Goal: Task Accomplishment & Management: Use online tool/utility

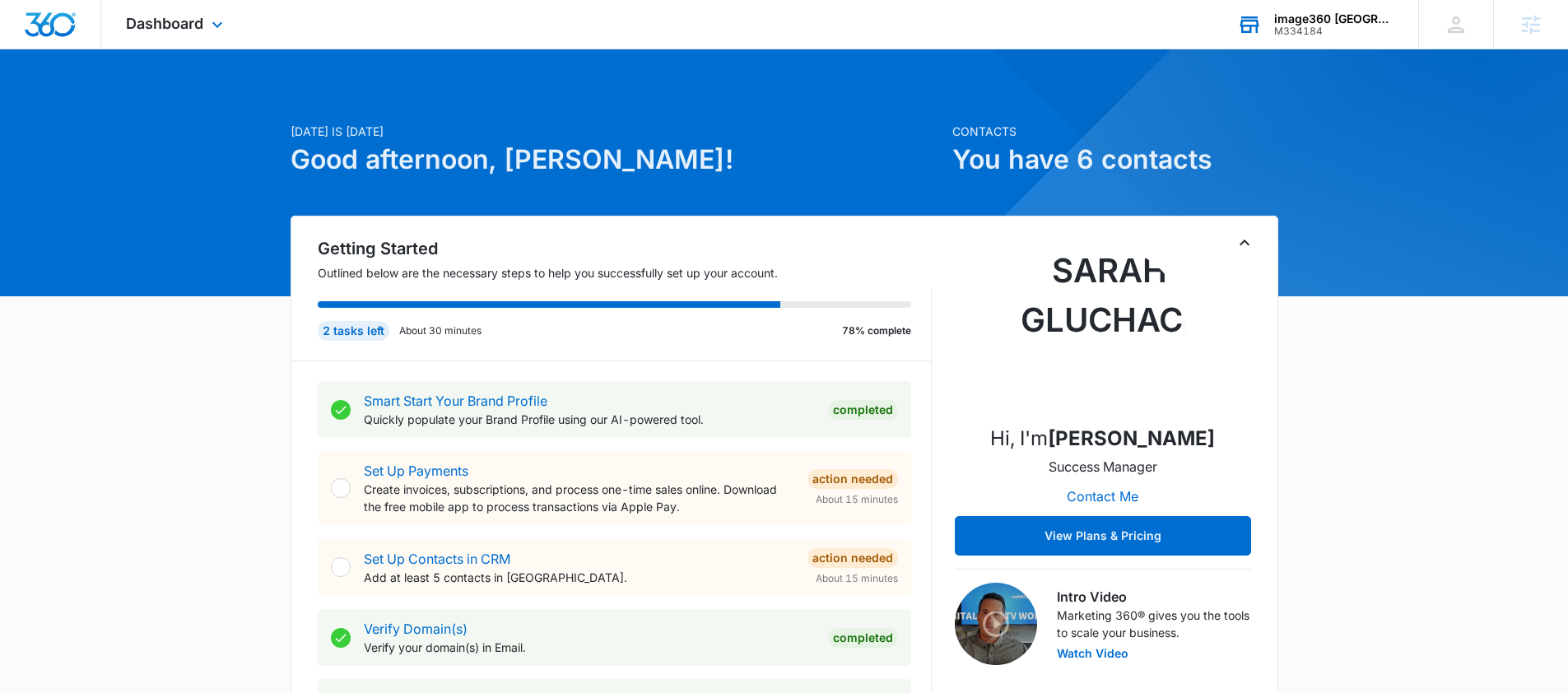
click at [1330, 26] on div "M334184" at bounding box center [1334, 31] width 120 height 11
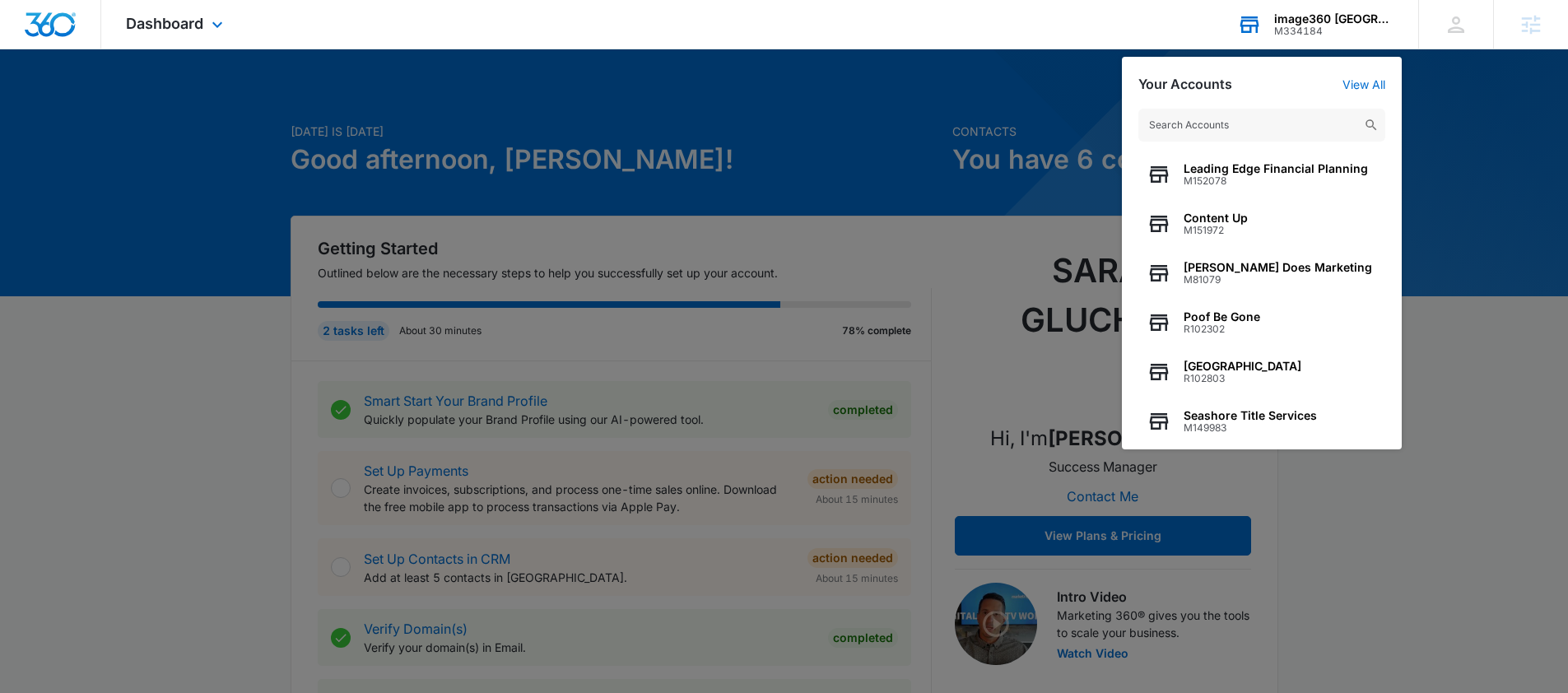
click at [1207, 129] on input "text" at bounding box center [1262, 126] width 247 height 33
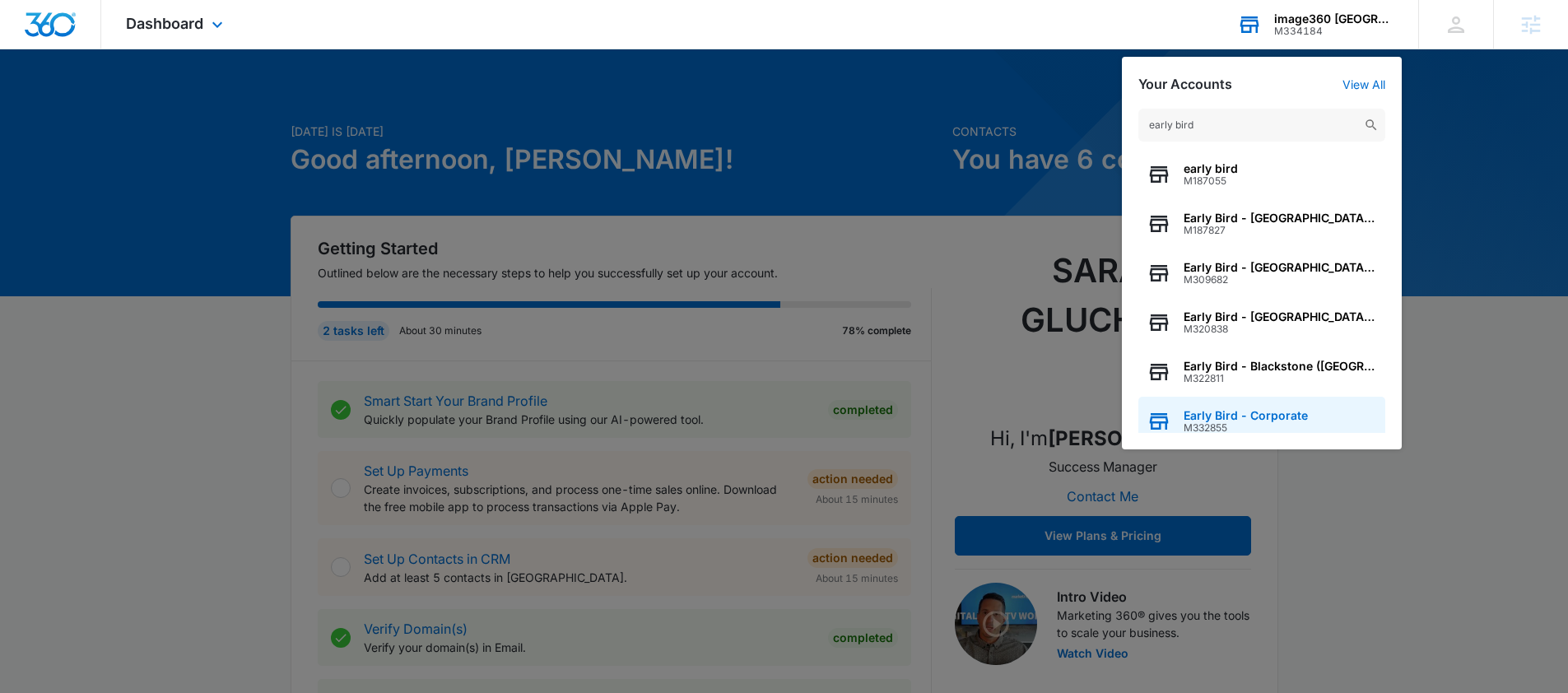
type input "early bird"
click at [1264, 418] on span "Early Bird - Corporate" at bounding box center [1246, 415] width 125 height 13
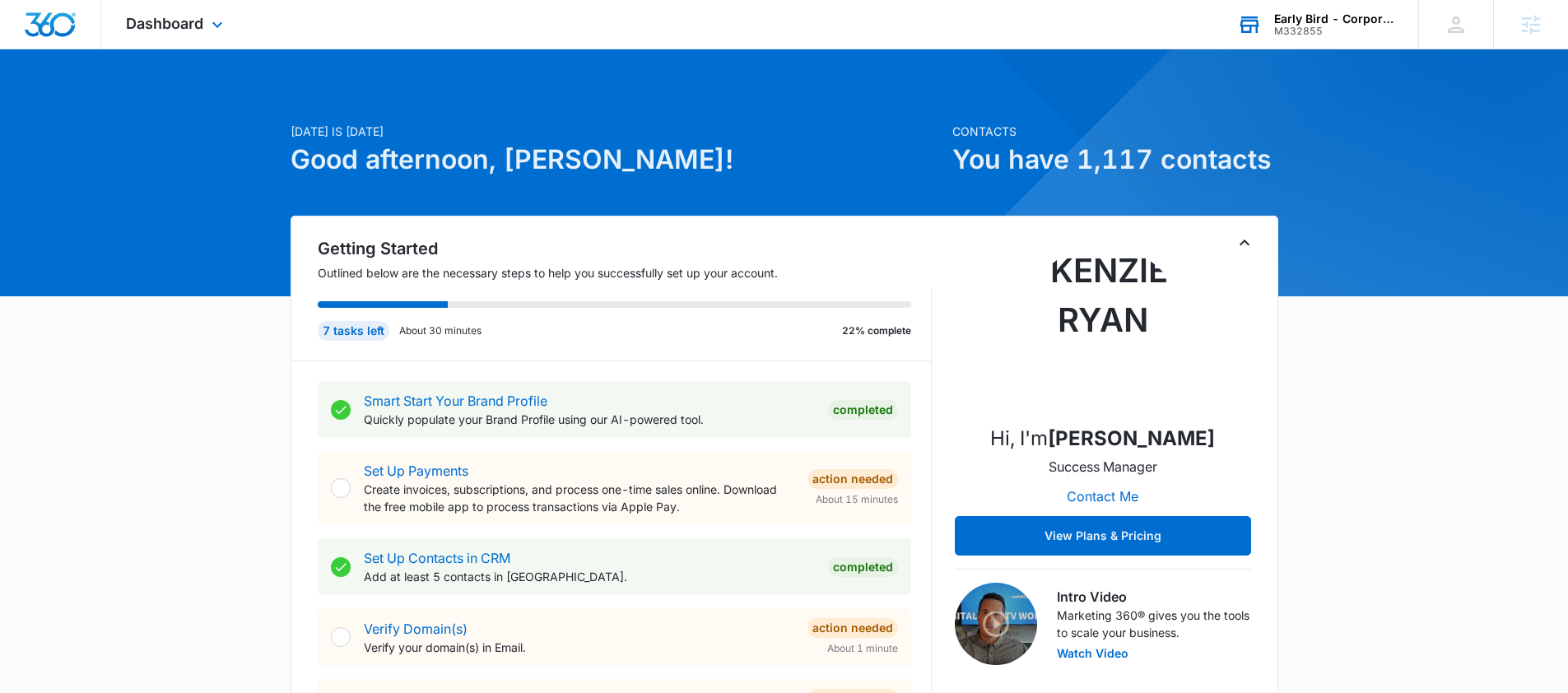
click at [231, 20] on div "Dashboard Apps Reputation Websites Forms CRM Email Social Shop Payments POS Con…" at bounding box center [176, 24] width 151 height 48
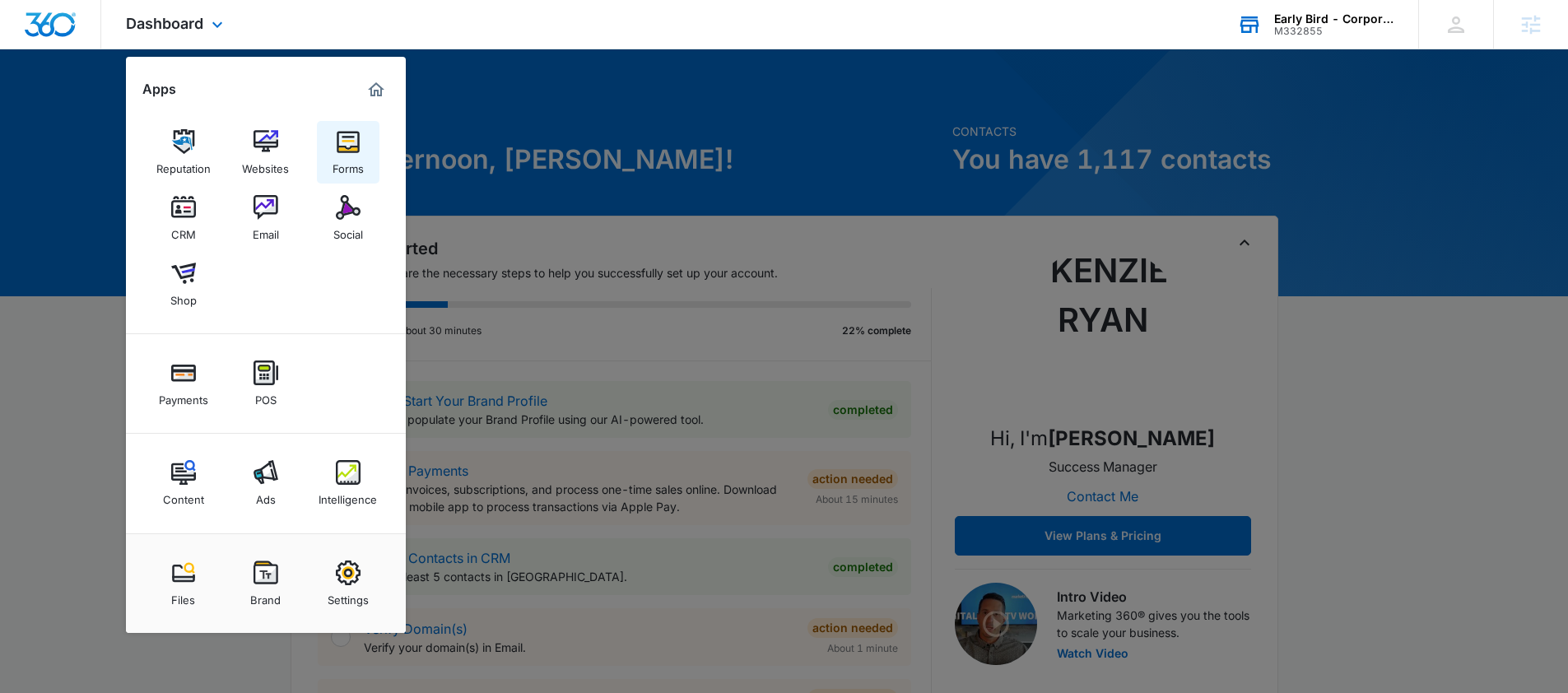
click at [348, 152] on img at bounding box center [349, 141] width 25 height 25
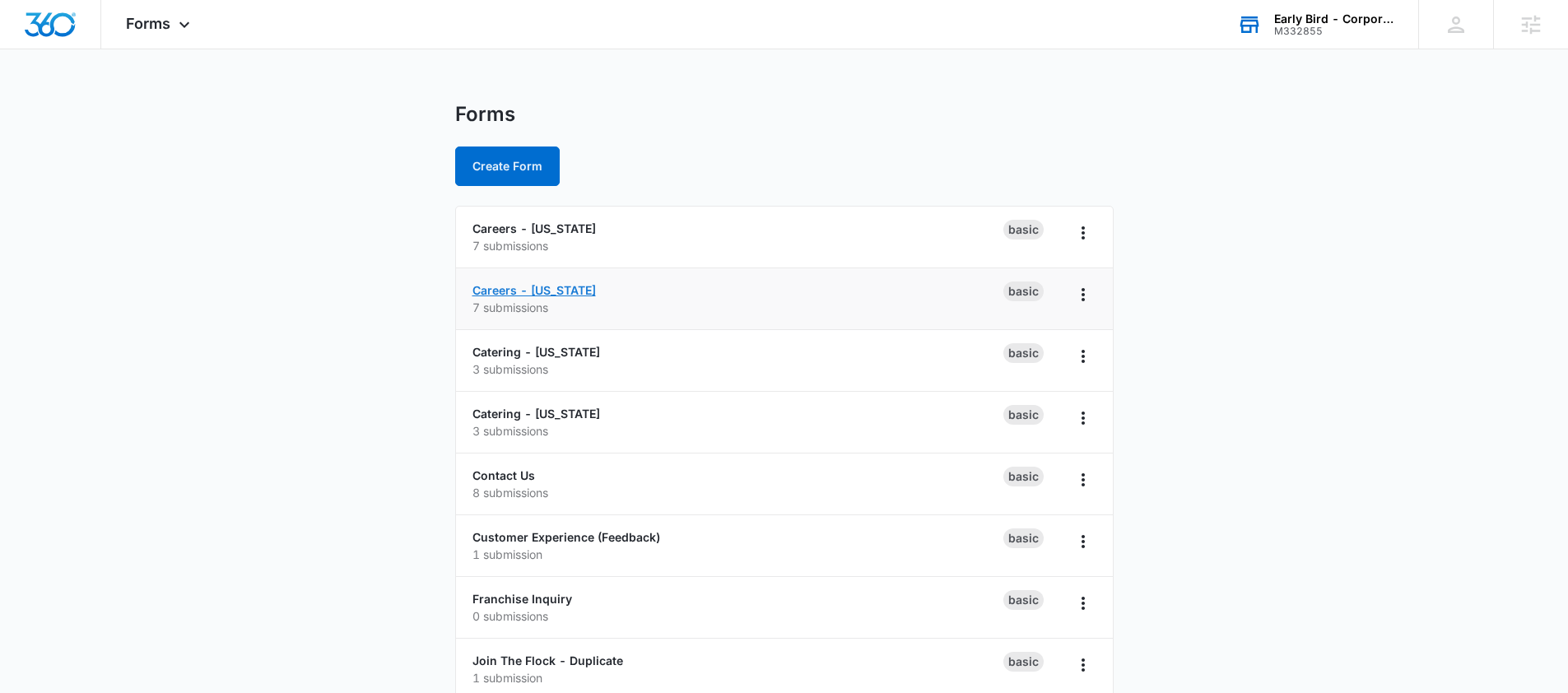
click at [545, 297] on link "Careers - [US_STATE]" at bounding box center [534, 291] width 124 height 14
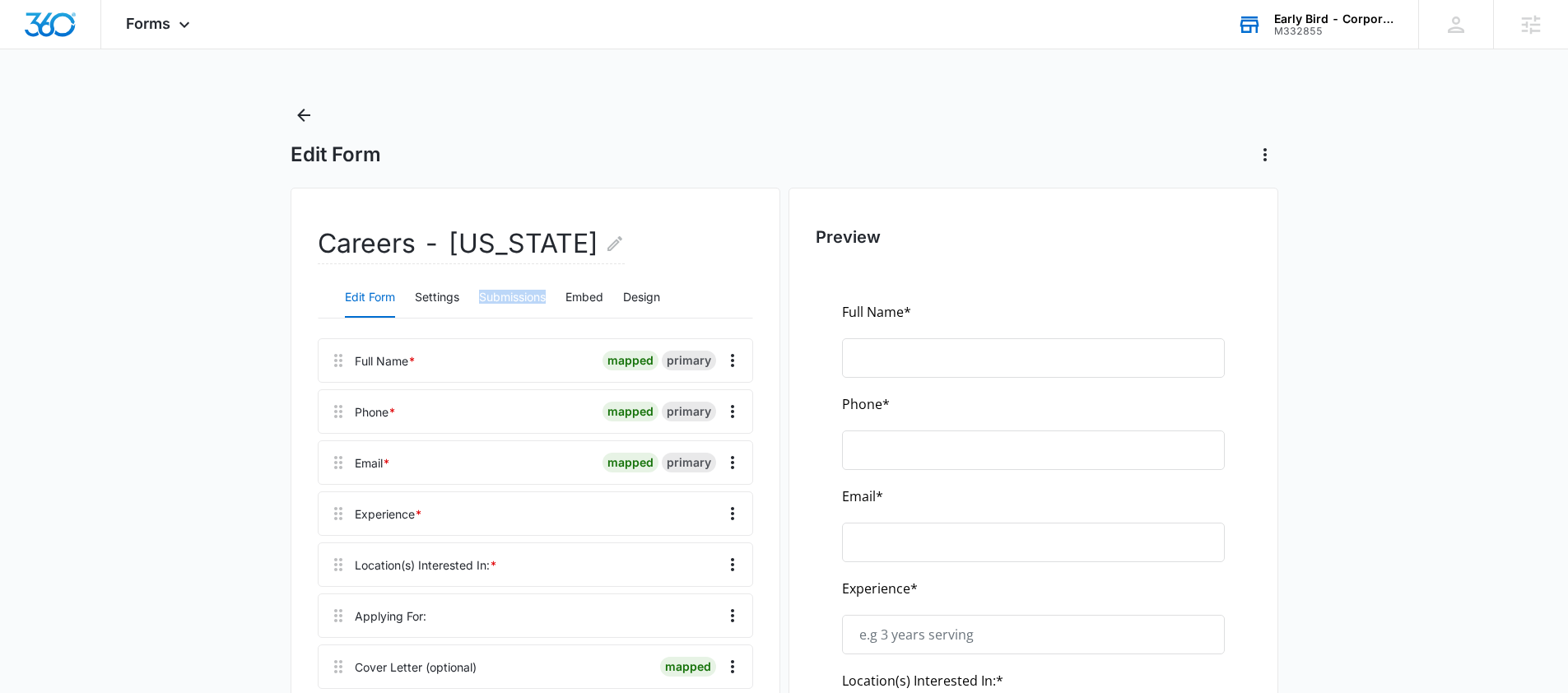
click at [504, 295] on button "Submissions" at bounding box center [513, 298] width 67 height 40
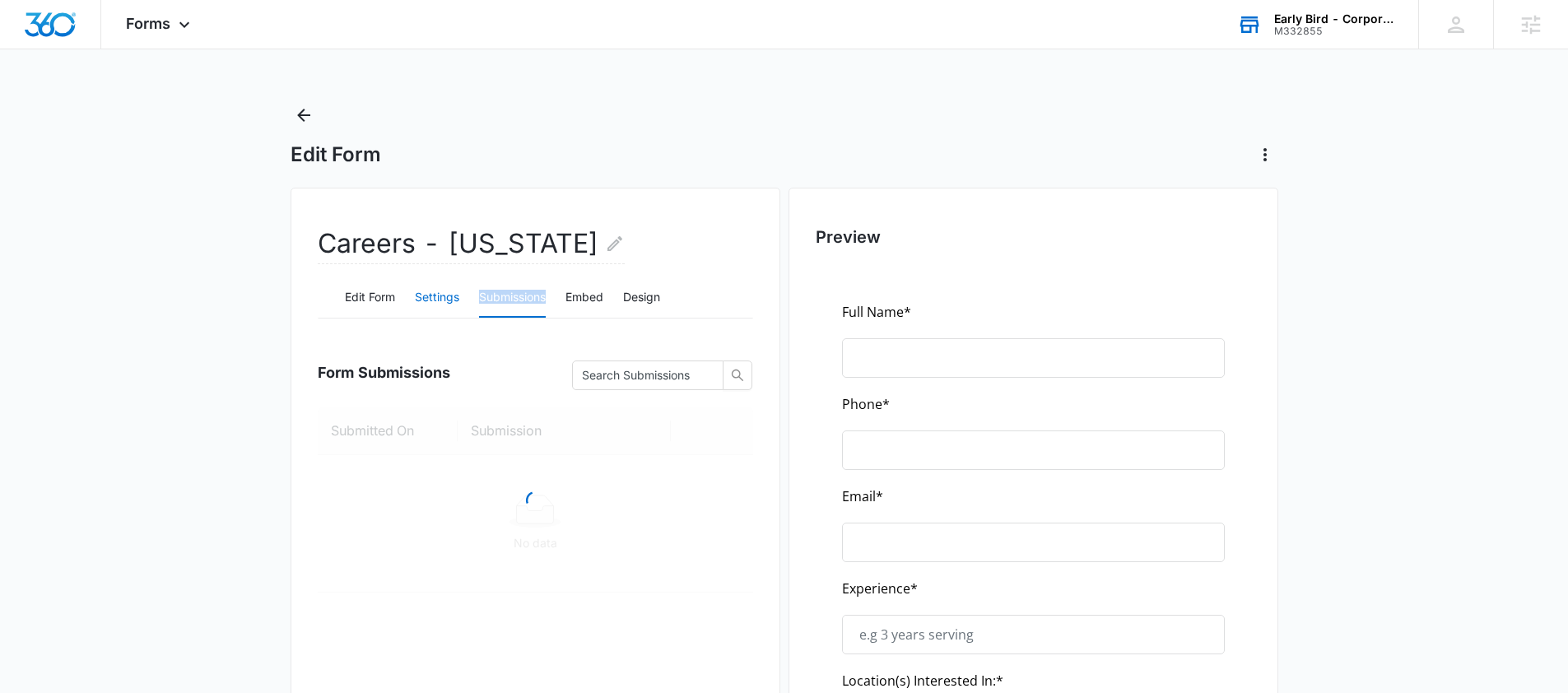
click at [436, 298] on button "Settings" at bounding box center [437, 298] width 45 height 40
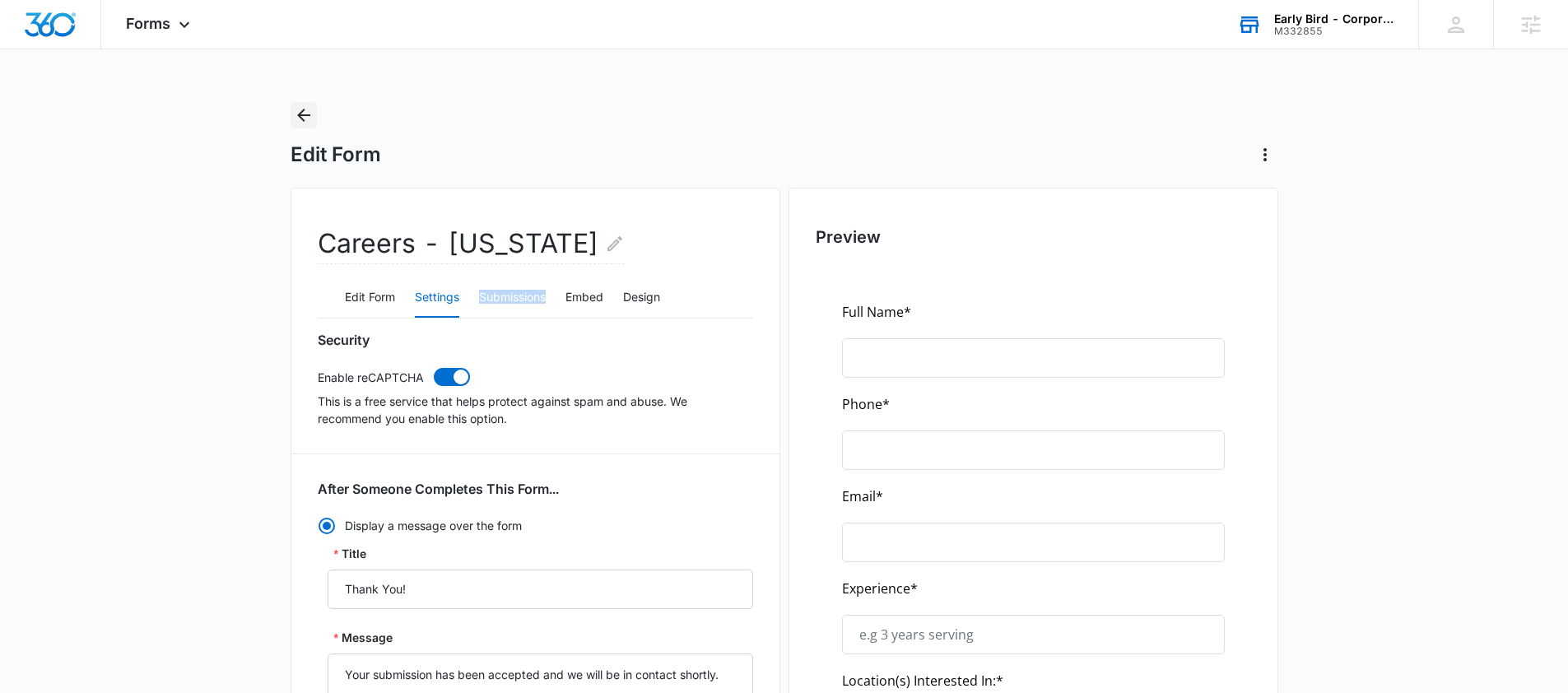
click at [295, 111] on icon "Back" at bounding box center [304, 115] width 20 height 20
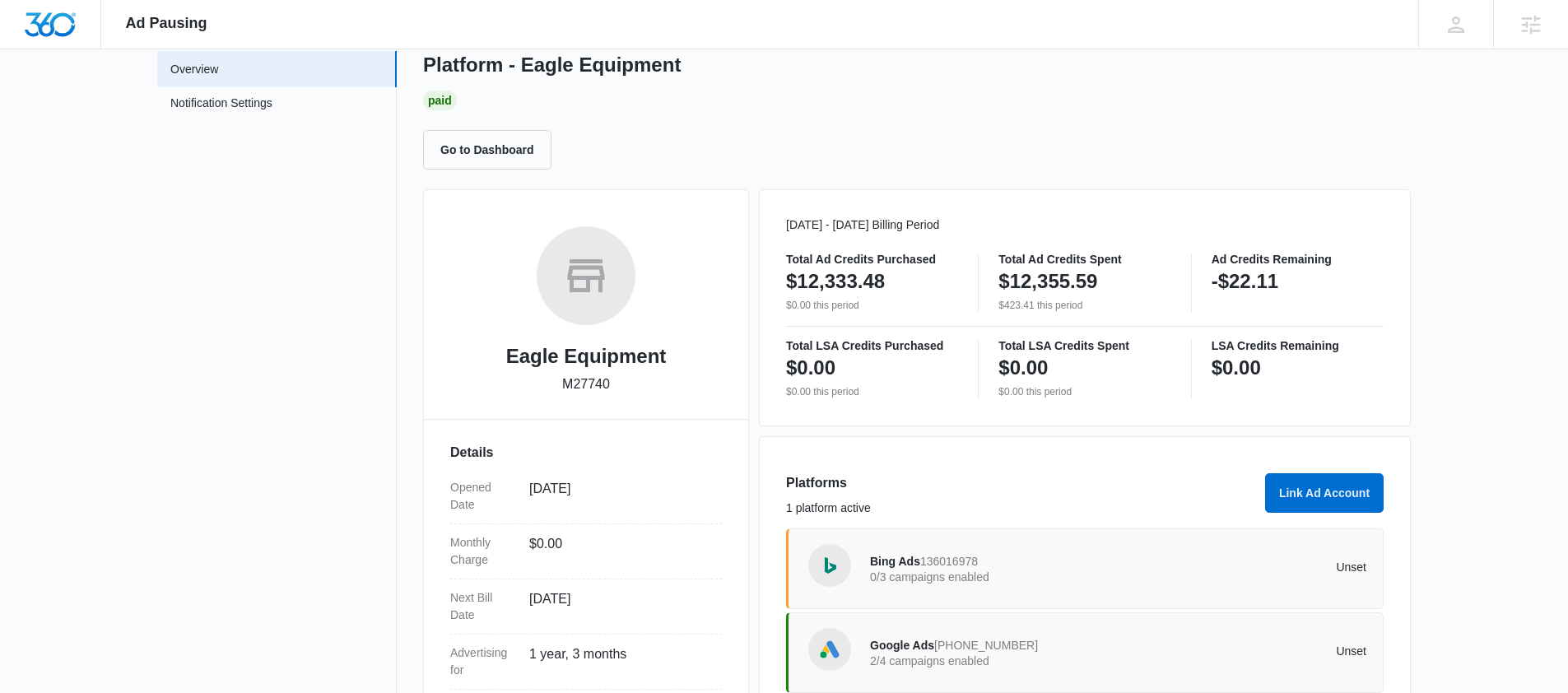
scroll to position [162, 0]
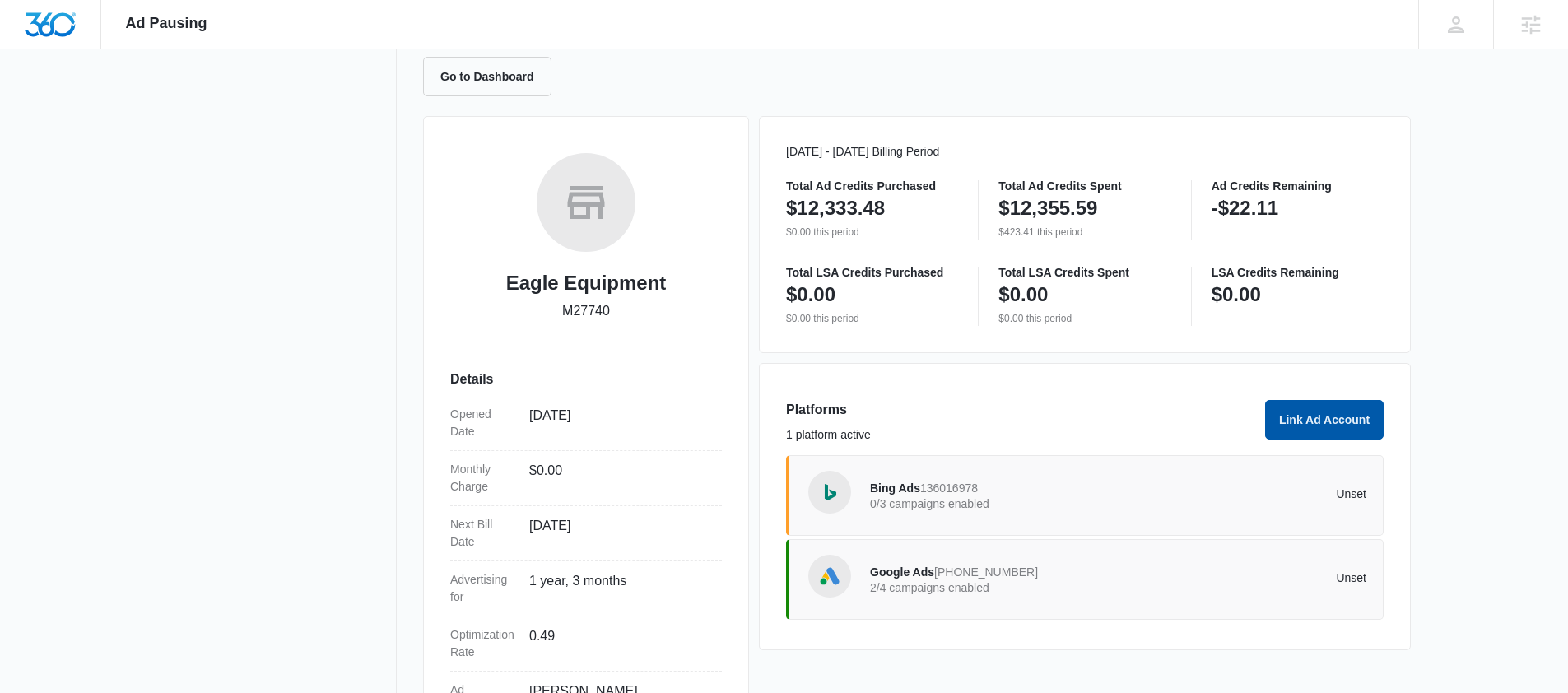
click at [1332, 422] on button "Link Ad Account" at bounding box center [1324, 420] width 119 height 40
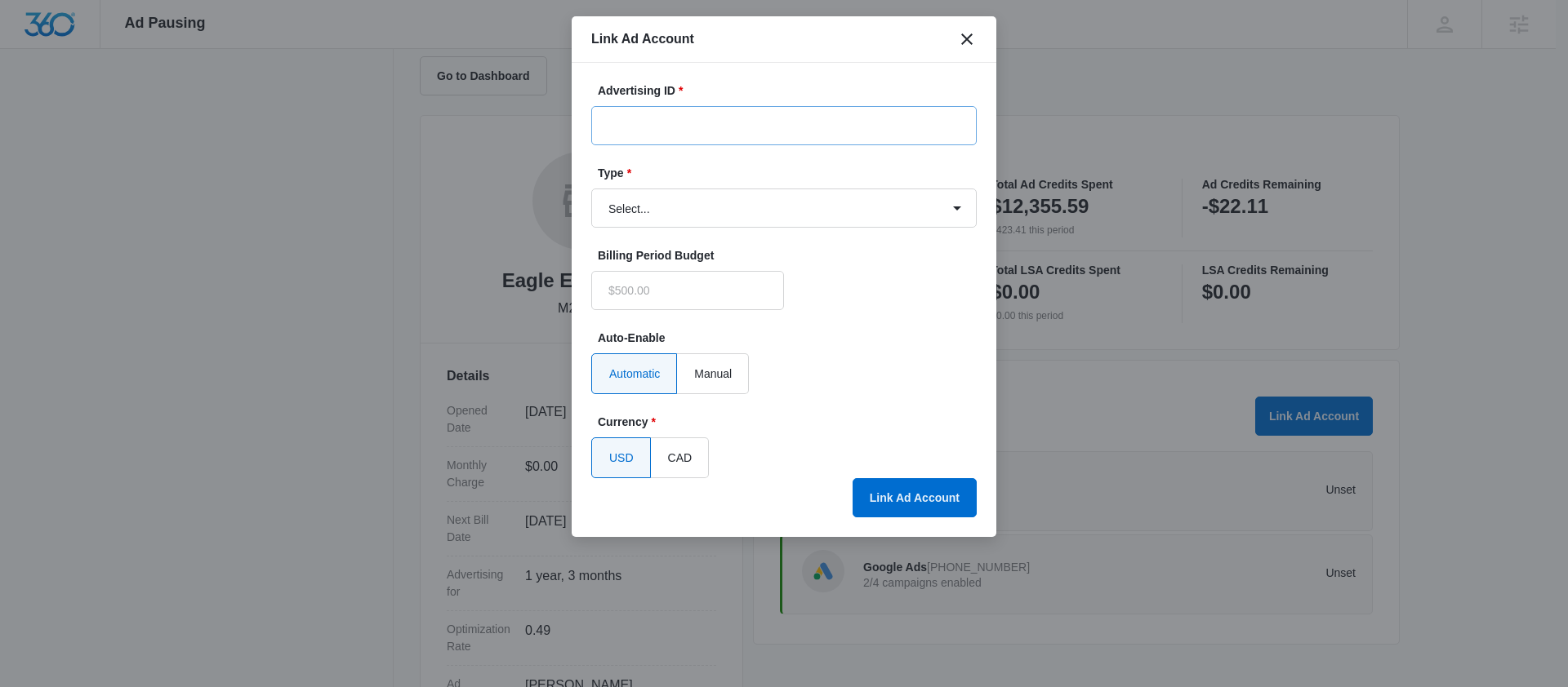
type input "$0.00"
click at [672, 131] on input "Advertising ID *" at bounding box center [784, 125] width 386 height 39
paste input "[PHONE_NUMBER]"
type input "[PHONE_NUMBER]"
click at [670, 205] on select "Select... Bing Ads Facebook Ads Google Ads" at bounding box center [784, 208] width 386 height 39
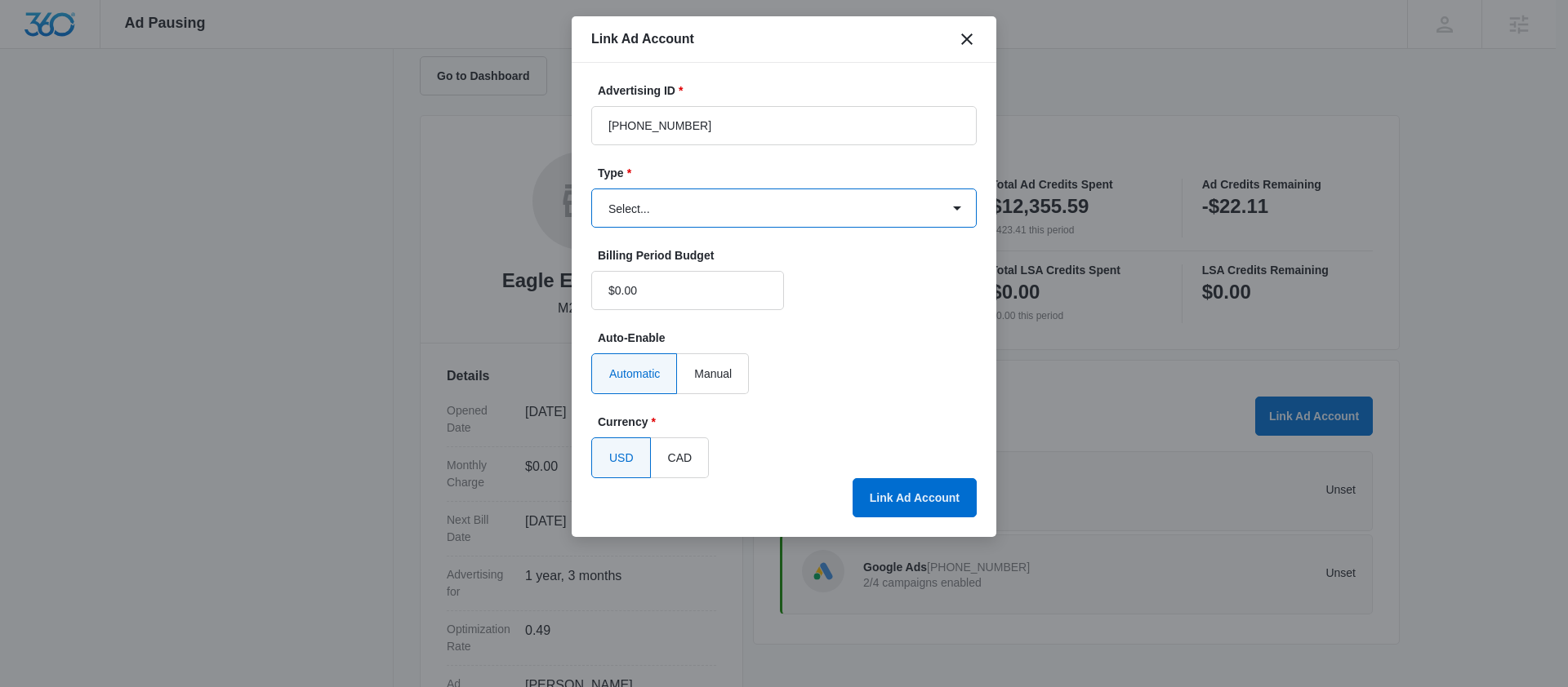
select select "google"
click at [591, 189] on select "Select... Bing Ads Facebook Ads Google Ads" at bounding box center [784, 208] width 386 height 39
click at [913, 492] on button "Link Ad Account" at bounding box center [915, 497] width 125 height 39
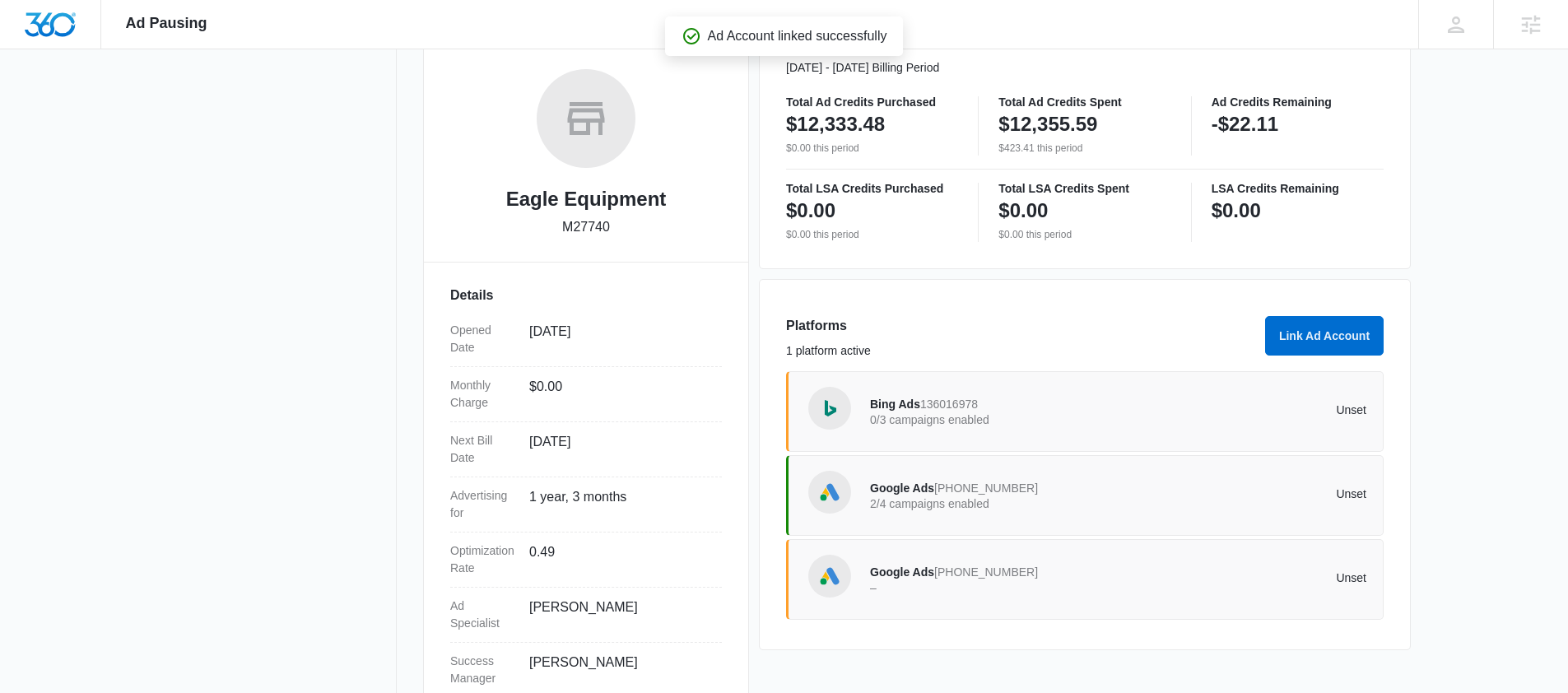
scroll to position [298, 0]
